Goal: Information Seeking & Learning: Check status

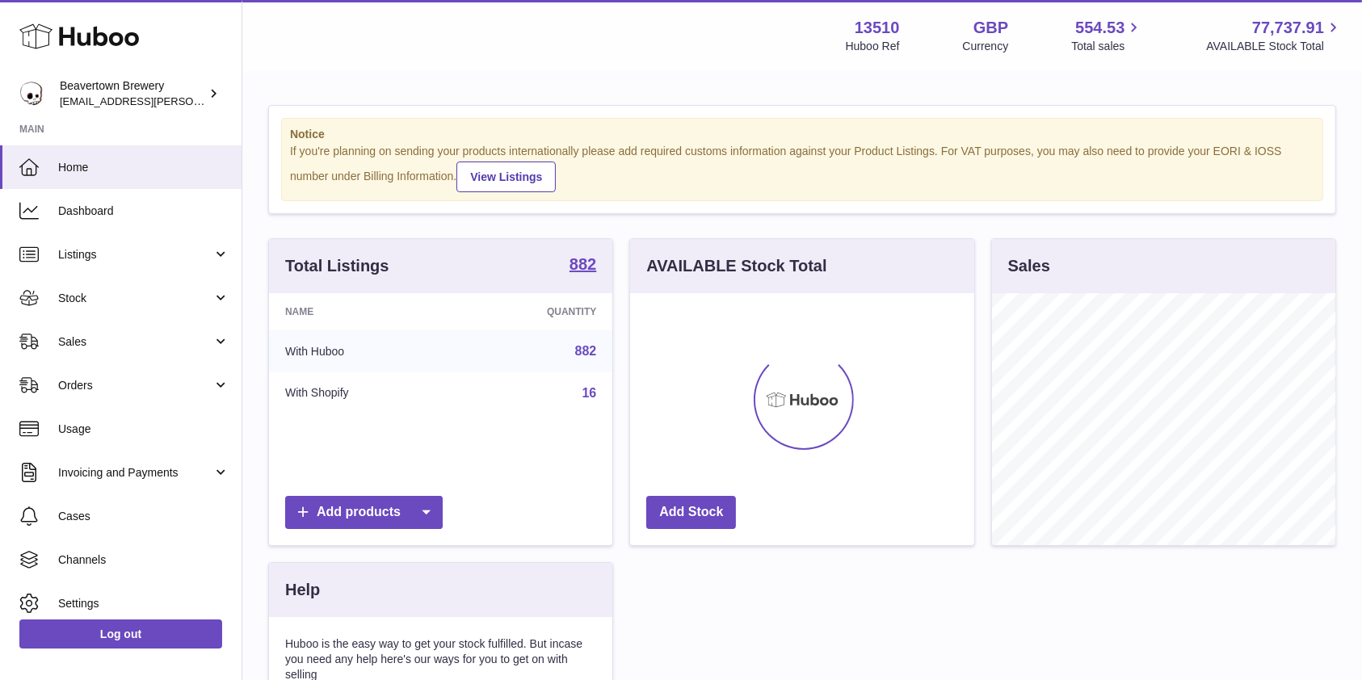
scroll to position [252, 343]
click at [124, 344] on span "Sales" at bounding box center [135, 341] width 154 height 15
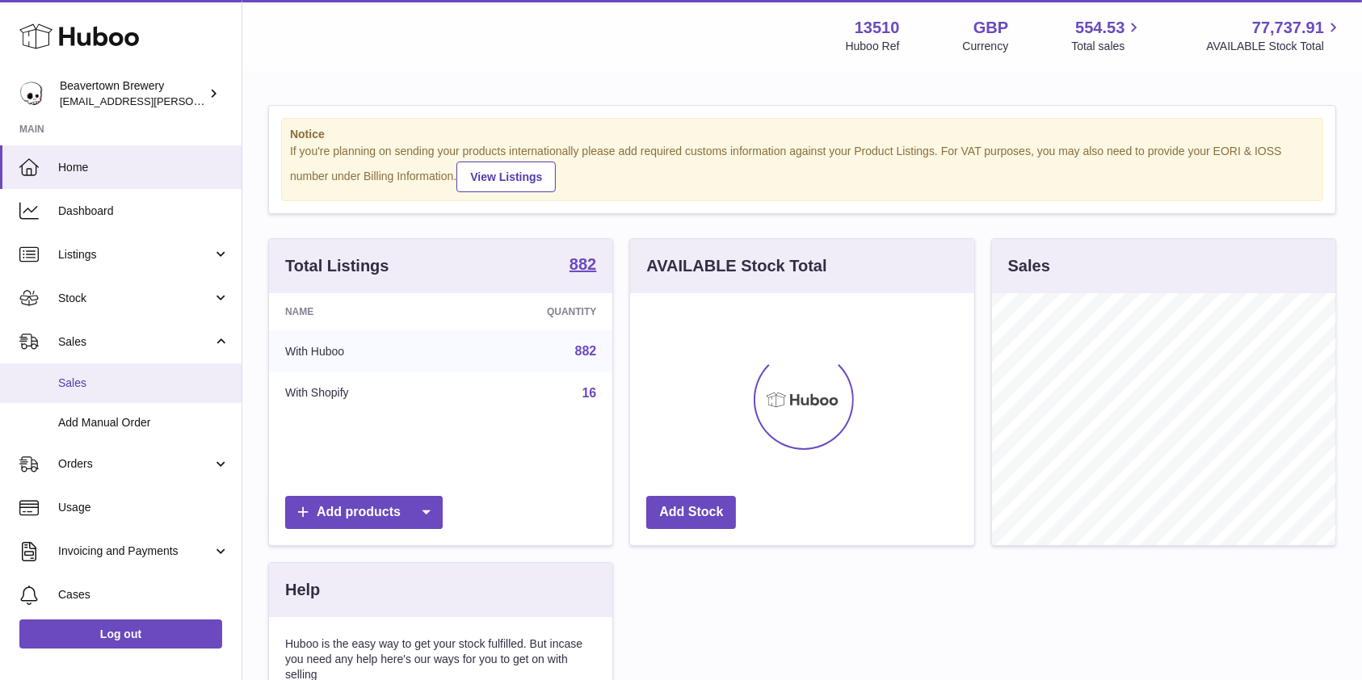
click at [92, 383] on span "Sales" at bounding box center [143, 383] width 171 height 15
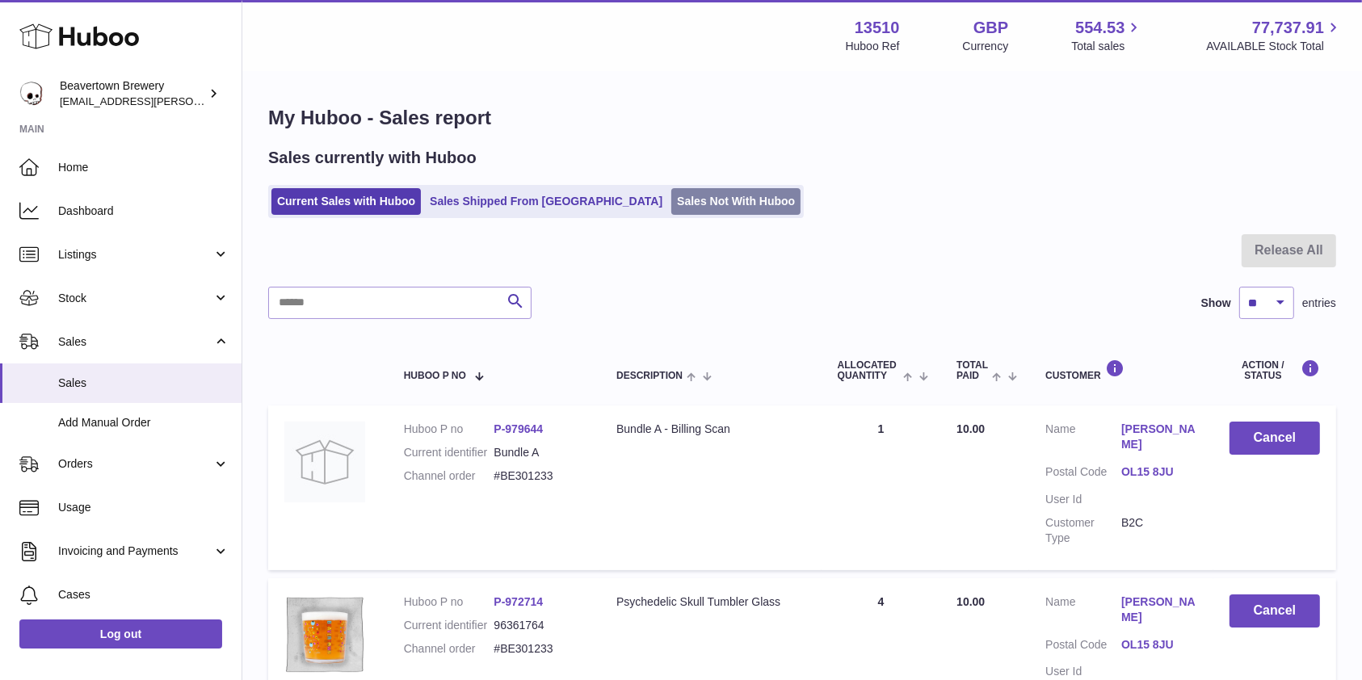
click at [671, 200] on link "Sales Not With Huboo" at bounding box center [735, 201] width 129 height 27
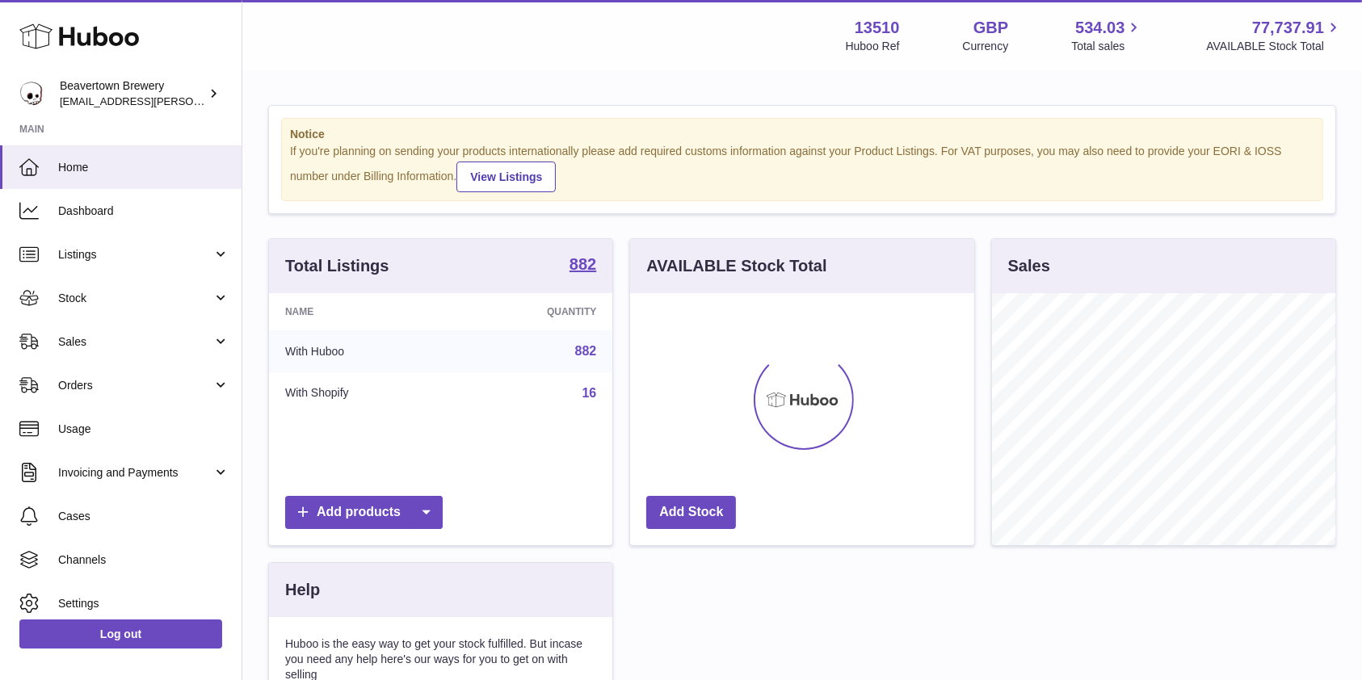
scroll to position [252, 343]
click at [104, 306] on link "Stock" at bounding box center [121, 298] width 242 height 44
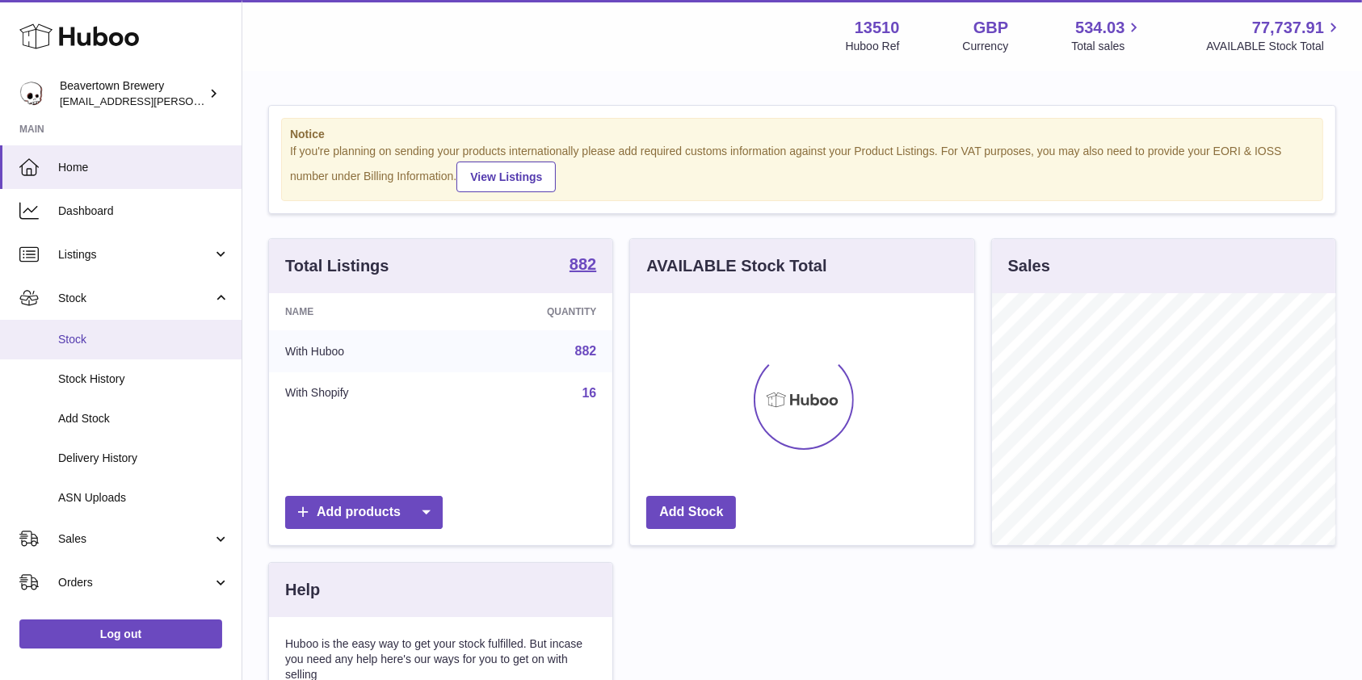
click at [94, 336] on span "Stock" at bounding box center [143, 339] width 171 height 15
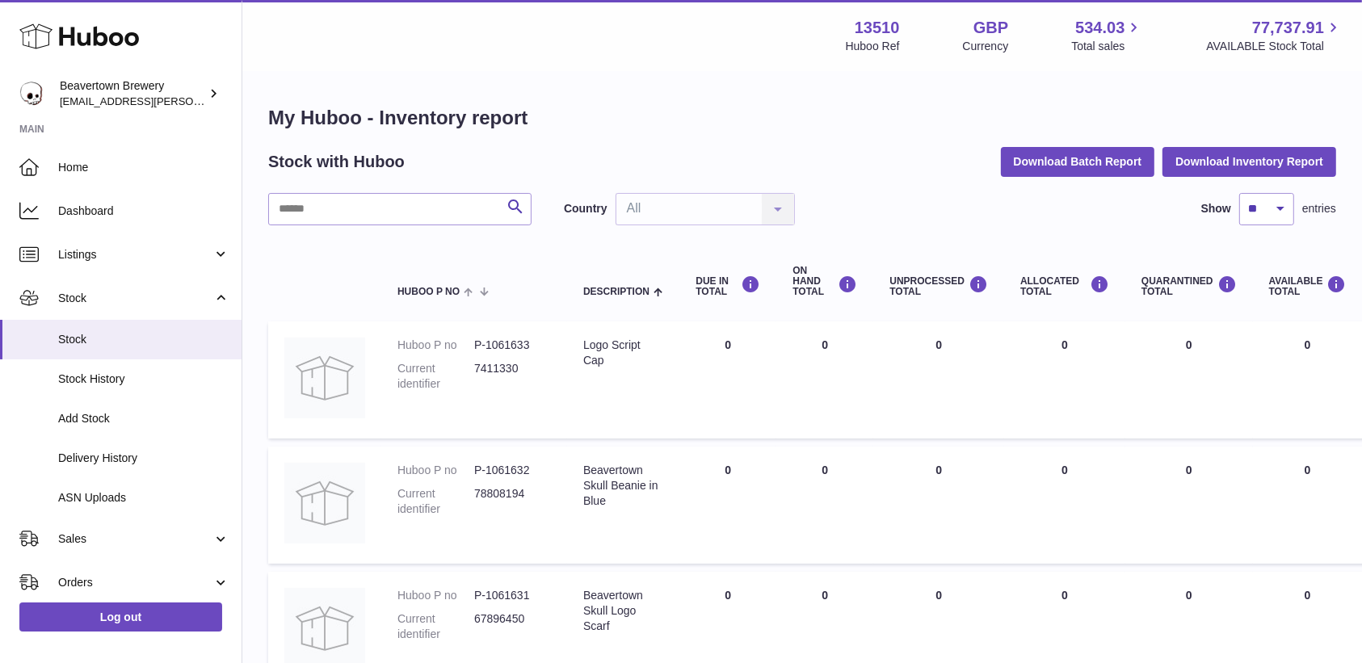
click at [362, 214] on input "text" at bounding box center [399, 209] width 263 height 32
click at [418, 195] on input "****" at bounding box center [399, 209] width 263 height 32
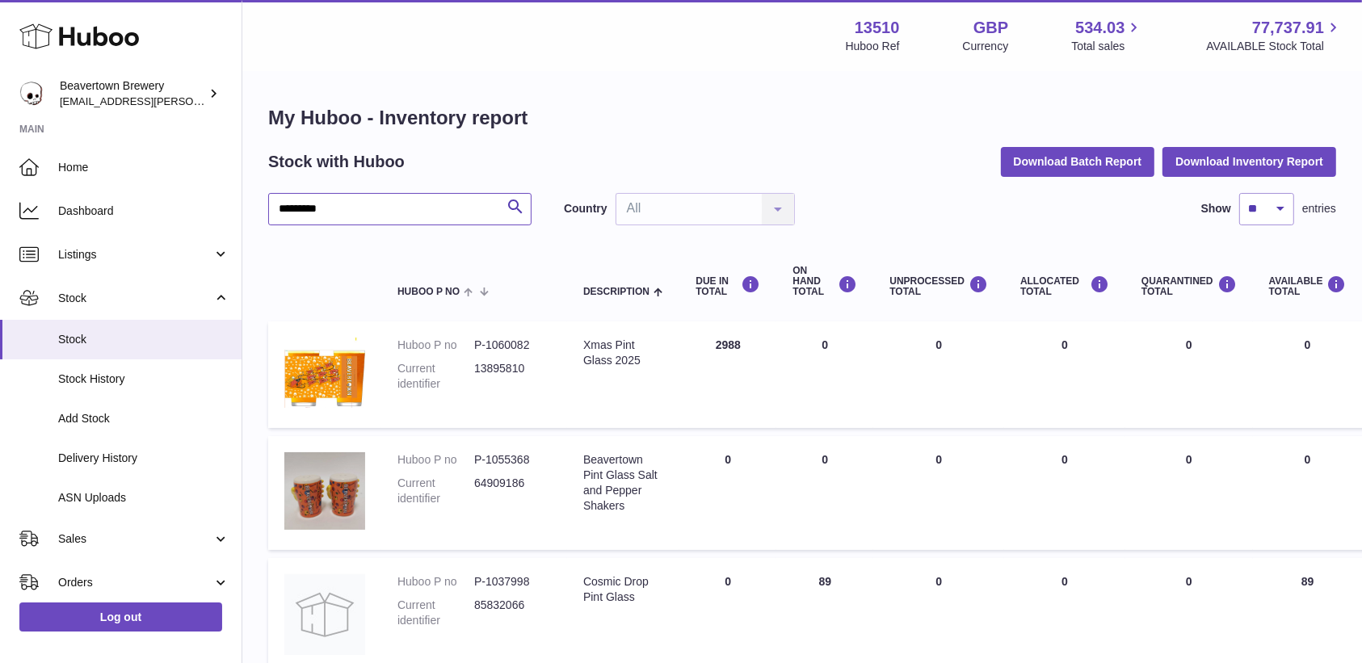
click at [407, 209] on input "*********" at bounding box center [399, 209] width 263 height 32
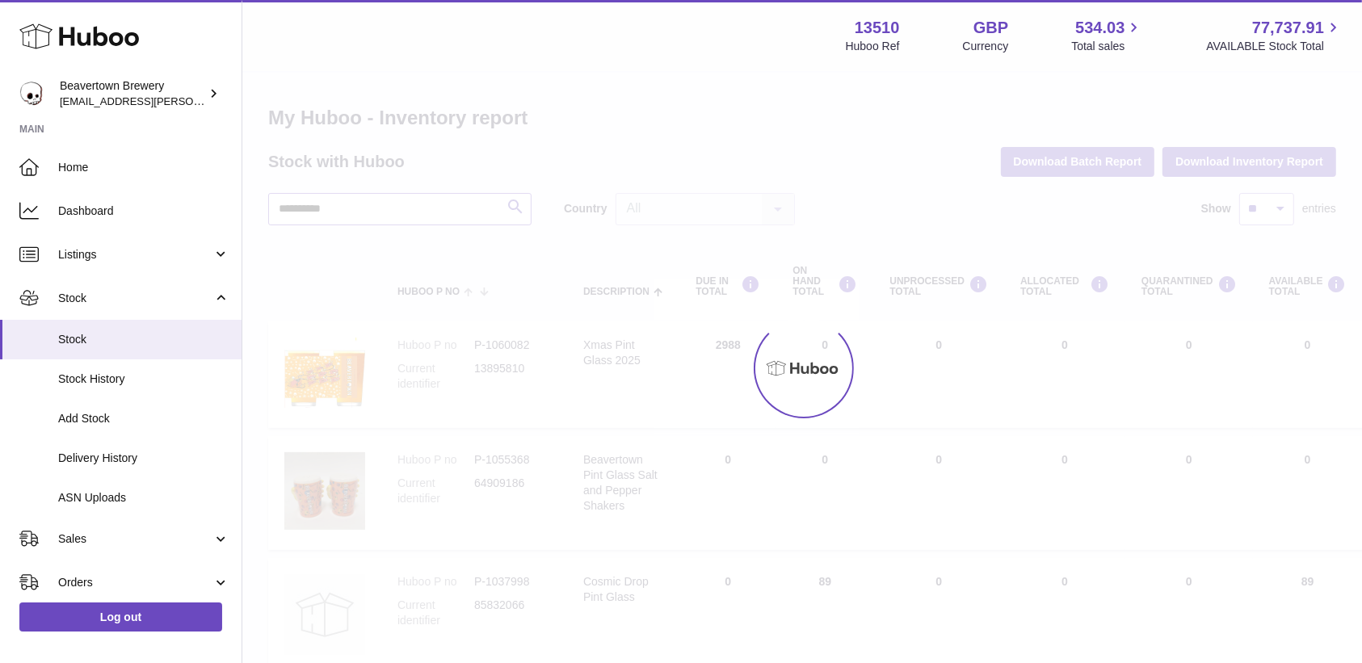
type input "**********"
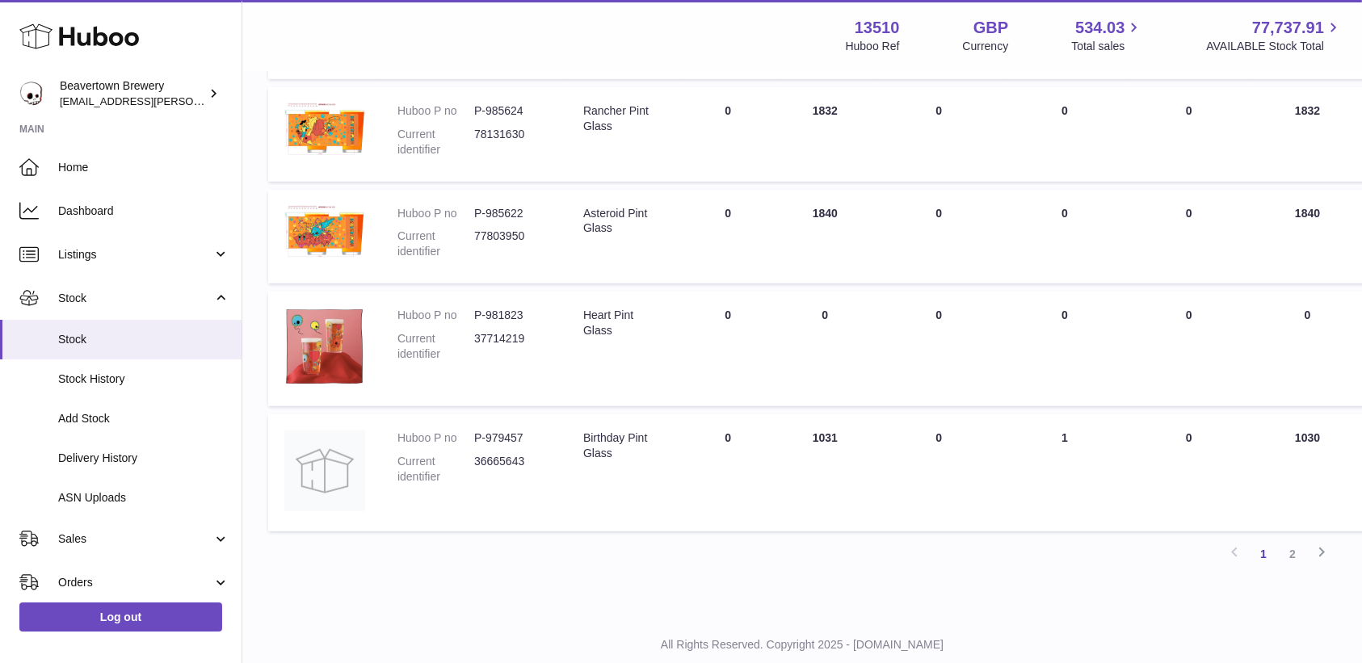
scroll to position [982, 0]
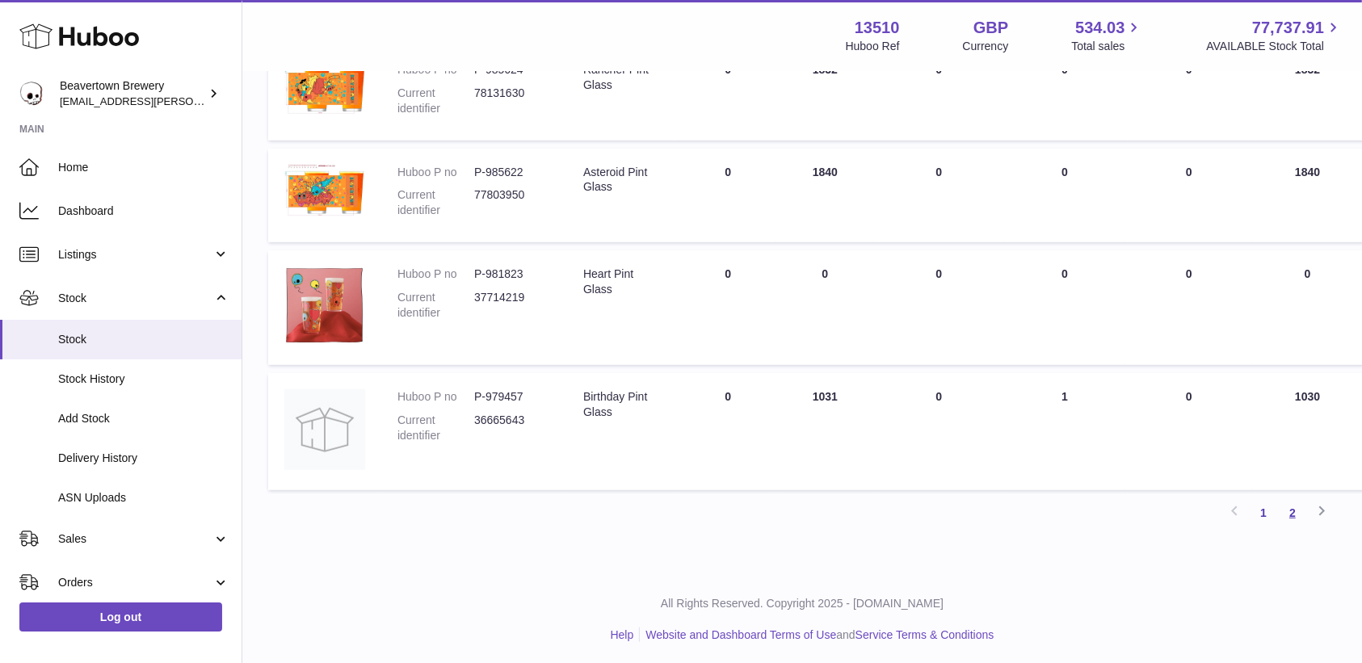
click at [1296, 501] on link "2" at bounding box center [1292, 512] width 29 height 29
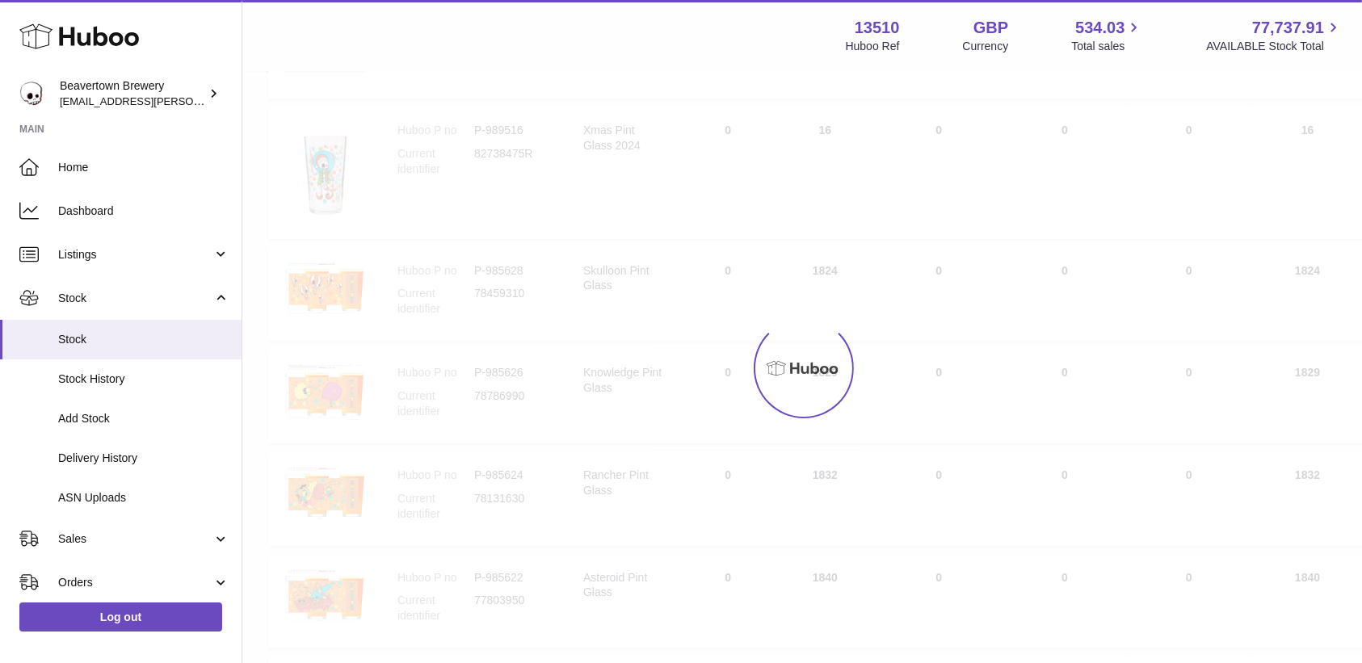
scroll to position [72, 0]
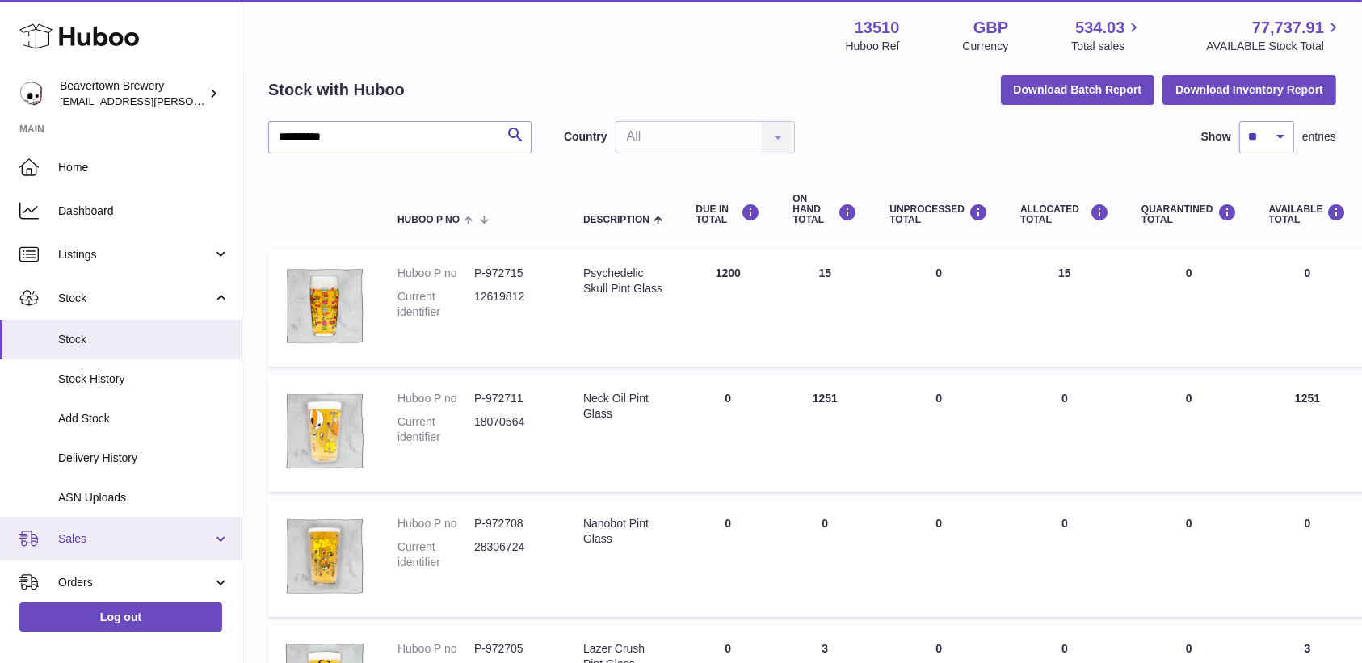
click at [78, 523] on link "Sales" at bounding box center [121, 539] width 242 height 44
click at [69, 579] on span "Sales" at bounding box center [143, 580] width 171 height 15
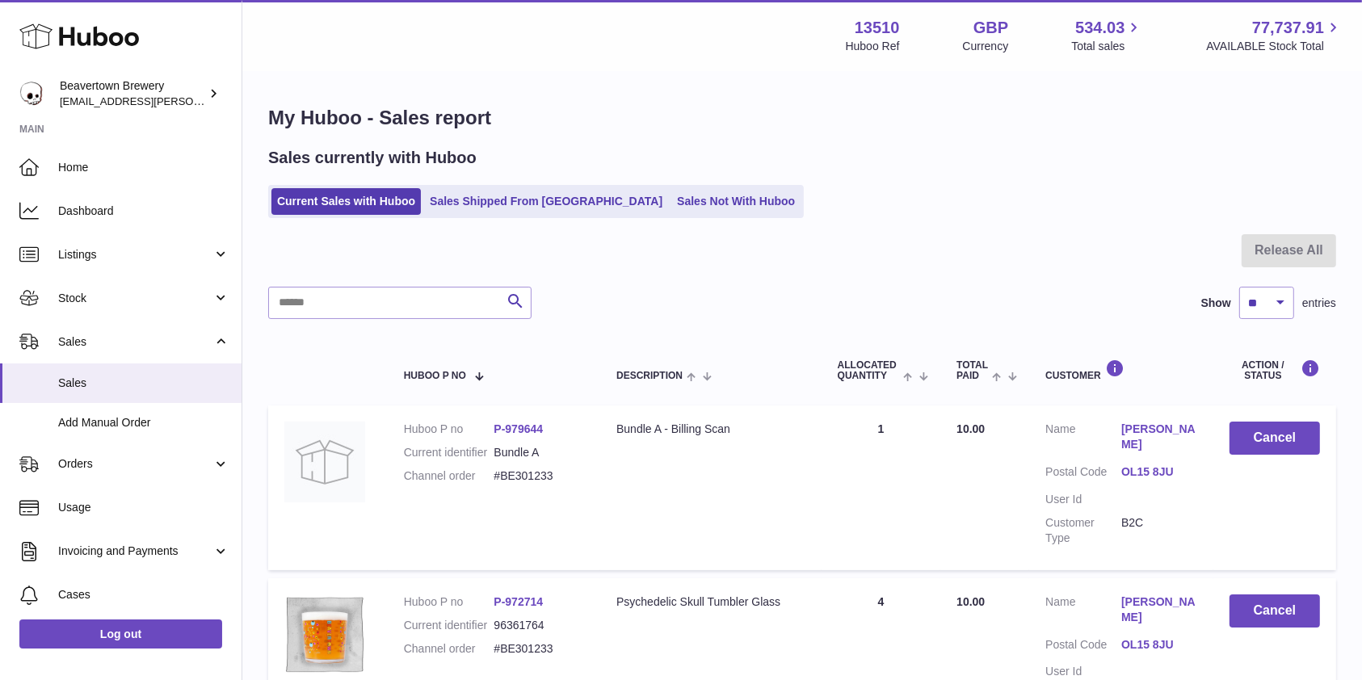
click at [671, 207] on link "Sales Not With Huboo" at bounding box center [735, 201] width 129 height 27
